Goal: Task Accomplishment & Management: Manage account settings

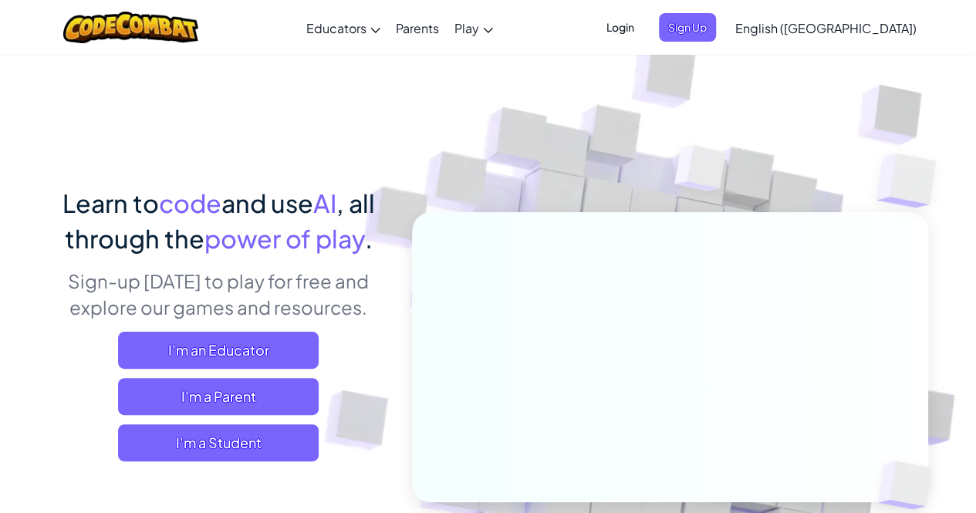
click at [643, 39] on span "Login" at bounding box center [620, 27] width 46 height 29
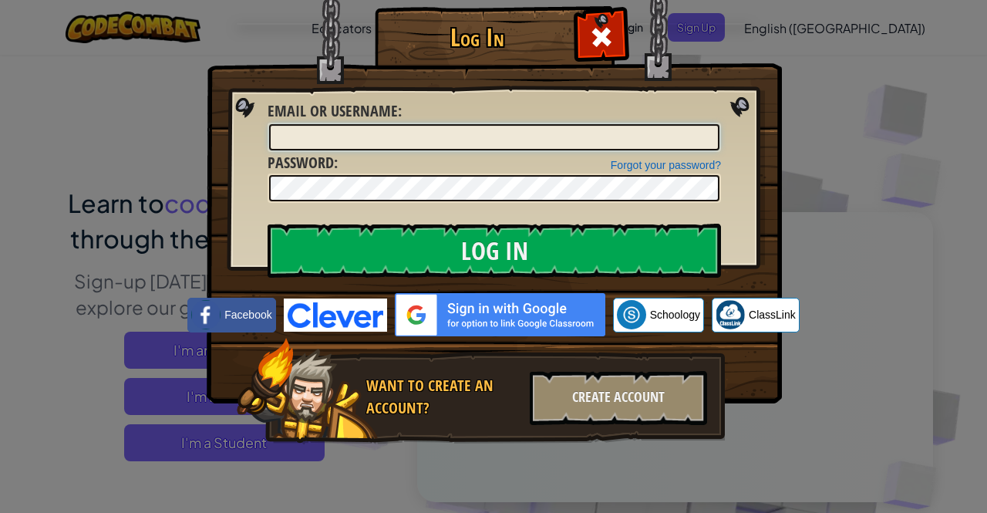
type input "SaanvikaJ"
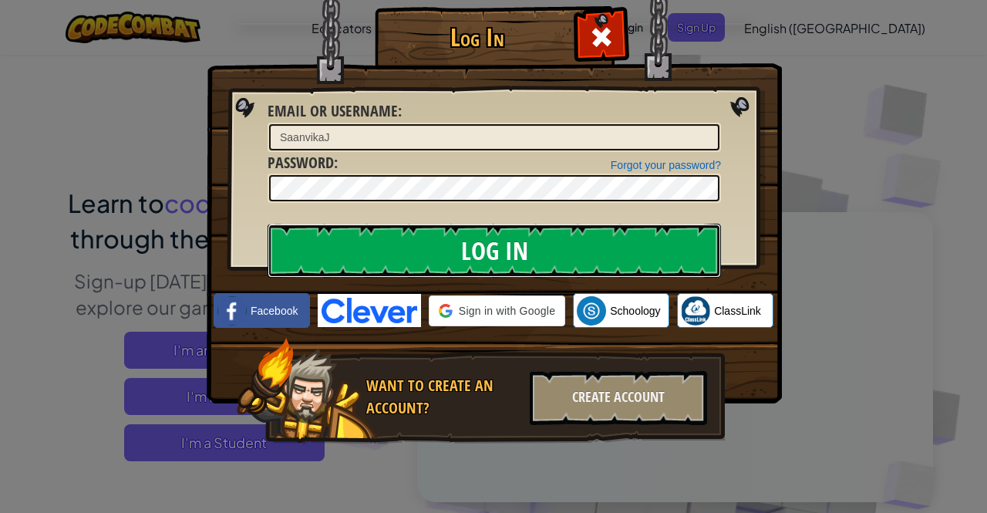
click at [663, 255] on input "Log In" at bounding box center [494, 251] width 453 height 54
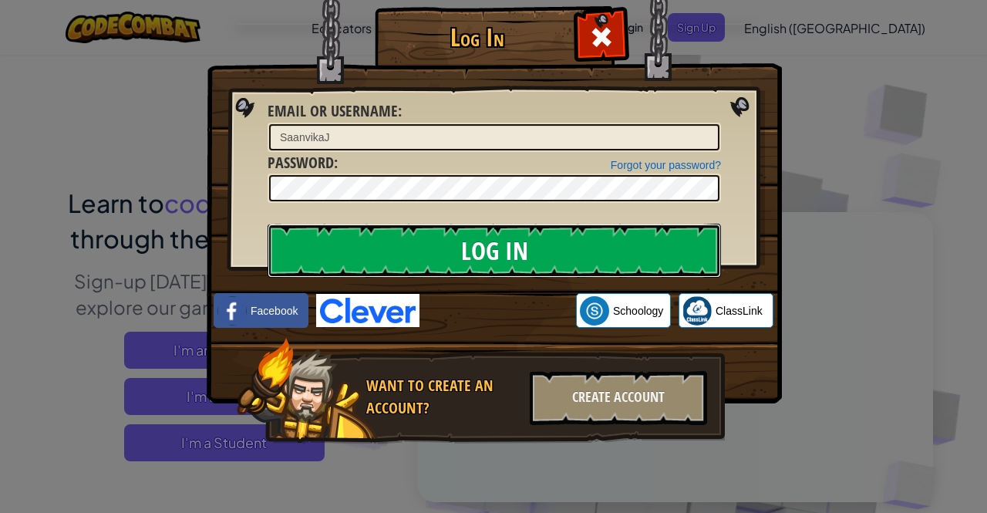
click at [647, 257] on input "Log In" at bounding box center [494, 251] width 453 height 54
click at [654, 258] on input "Log In" at bounding box center [494, 251] width 453 height 54
click at [654, 257] on input "Log In" at bounding box center [494, 251] width 453 height 54
click at [654, 255] on input "Log In" at bounding box center [494, 251] width 453 height 54
click at [656, 255] on input "Log In" at bounding box center [494, 251] width 453 height 54
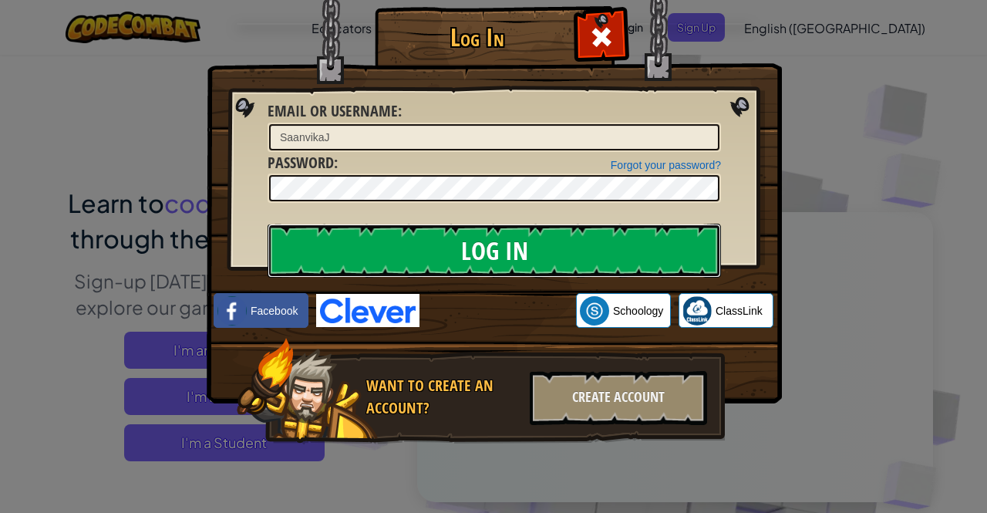
click at [656, 254] on input "Log In" at bounding box center [494, 251] width 453 height 54
click at [647, 255] on input "Log In" at bounding box center [494, 251] width 453 height 54
click at [648, 255] on input "Log In" at bounding box center [494, 251] width 453 height 54
click at [649, 252] on input "Log In" at bounding box center [494, 251] width 453 height 54
click at [649, 251] on input "Log In" at bounding box center [494, 251] width 453 height 54
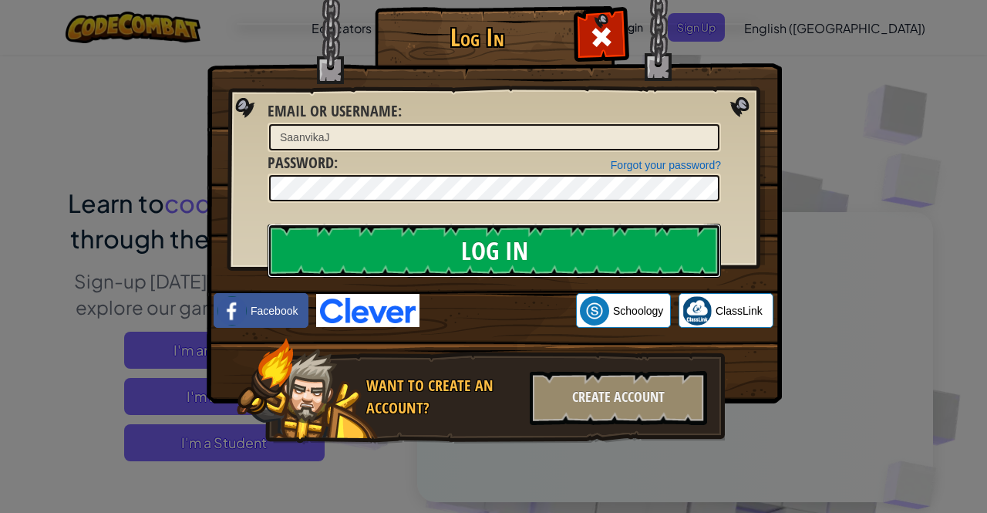
click at [649, 253] on input "Log In" at bounding box center [494, 251] width 453 height 54
click at [644, 255] on input "Log In" at bounding box center [494, 251] width 453 height 54
click at [489, 245] on input "Log In" at bounding box center [494, 251] width 453 height 54
click at [509, 255] on input "Log In" at bounding box center [494, 251] width 453 height 54
click at [86, 295] on div "Log In Email or Username : SaanvikaJ Forgot your password? Password : Log In Lo…" at bounding box center [493, 256] width 987 height 513
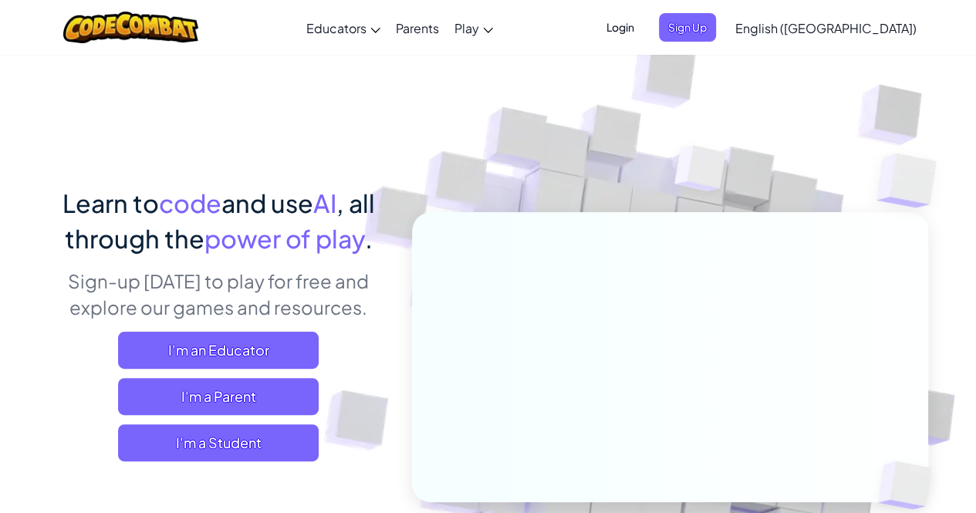
click at [643, 19] on span "Login" at bounding box center [620, 27] width 46 height 29
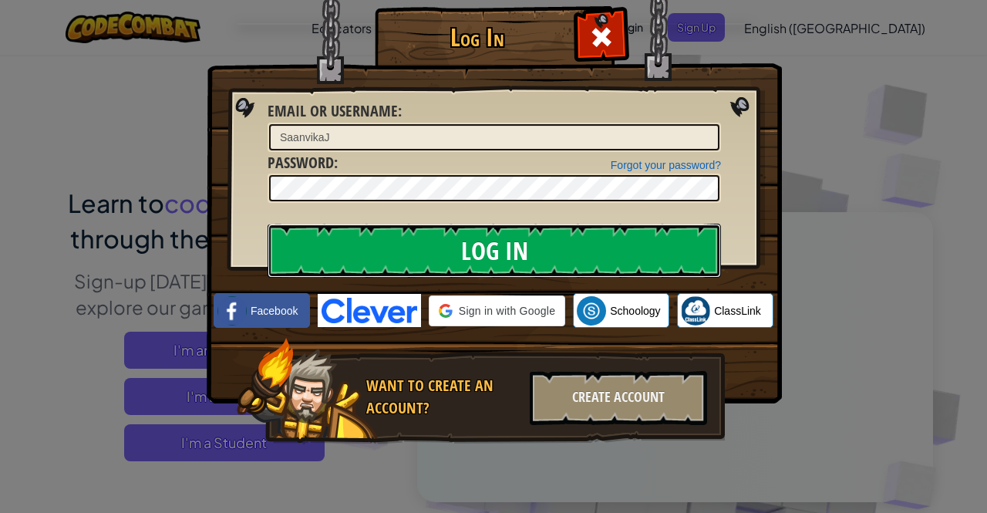
click at [487, 248] on input "Log In" at bounding box center [494, 251] width 453 height 54
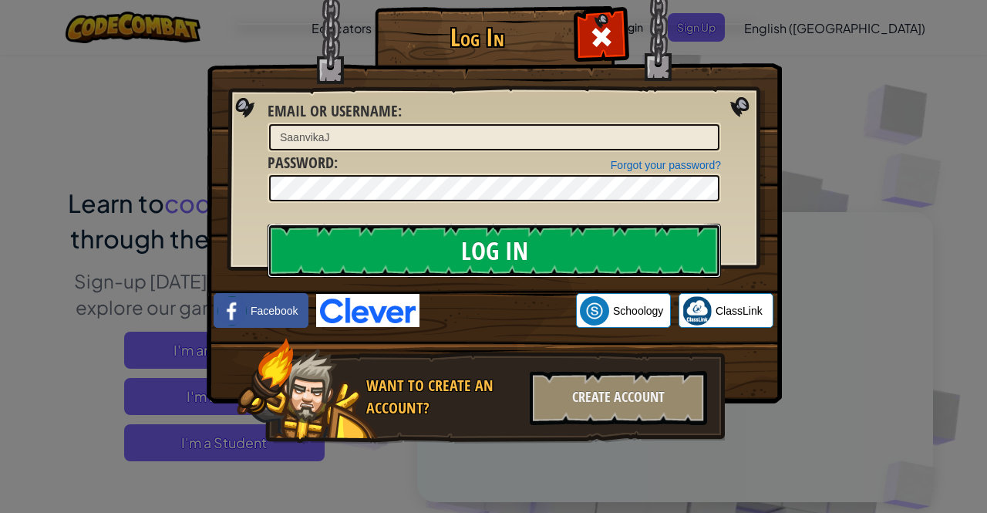
click at [513, 250] on input "Log In" at bounding box center [494, 251] width 453 height 54
click at [506, 244] on input "Log In" at bounding box center [494, 251] width 453 height 54
click at [499, 244] on input "Log In" at bounding box center [494, 251] width 453 height 54
click at [500, 241] on input "Log In" at bounding box center [494, 251] width 453 height 54
click at [484, 250] on input "Log In" at bounding box center [494, 251] width 453 height 54
